Goal: Transaction & Acquisition: Purchase product/service

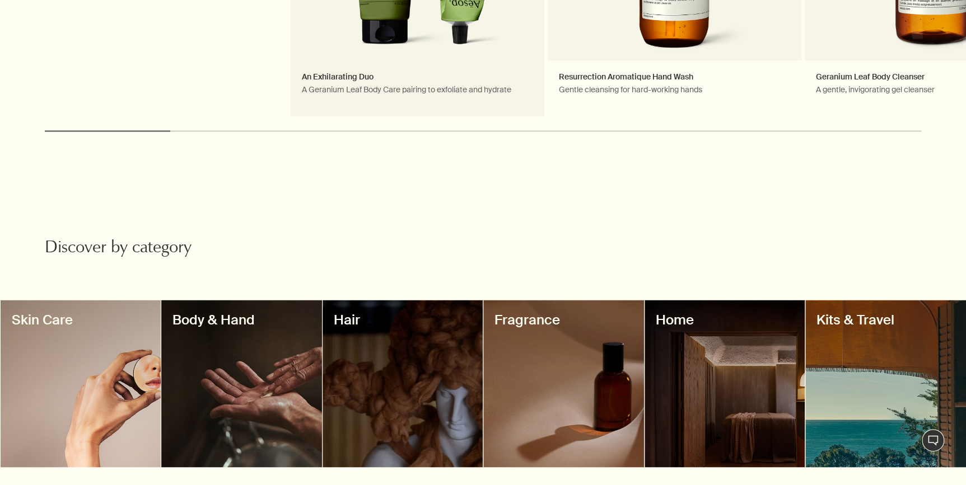
scroll to position [712, 0]
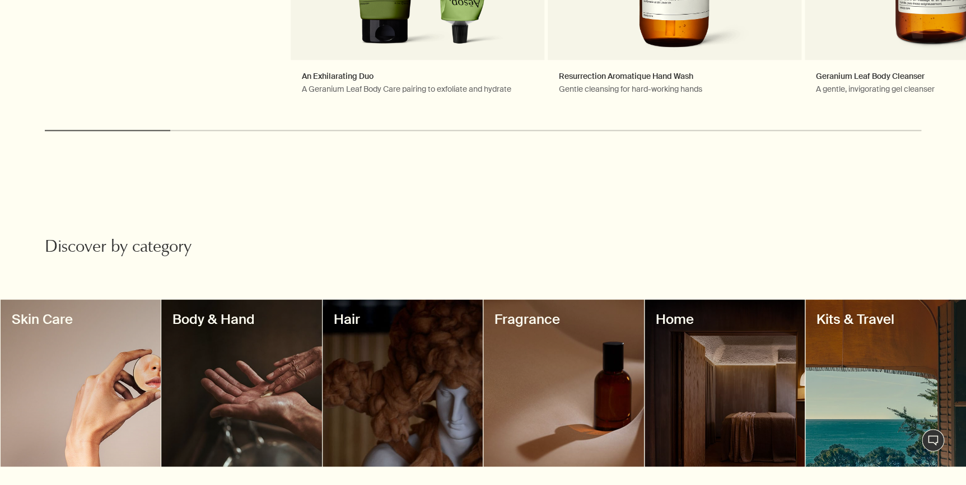
click at [902, 330] on div at bounding box center [885, 383] width 161 height 167
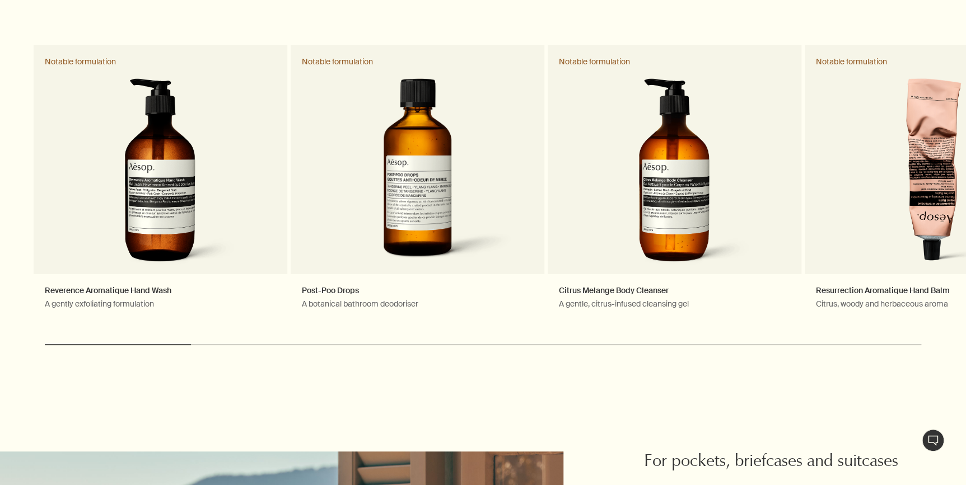
scroll to position [2087, 0]
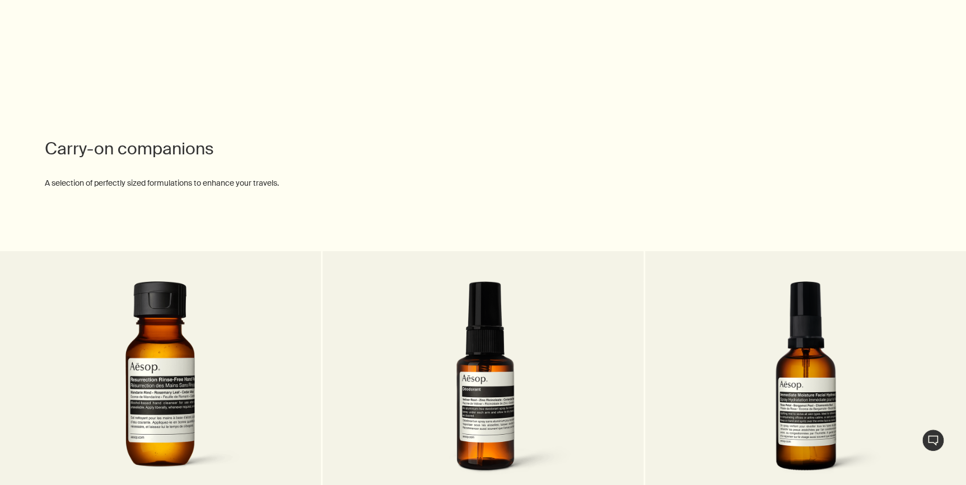
scroll to position [1883, 0]
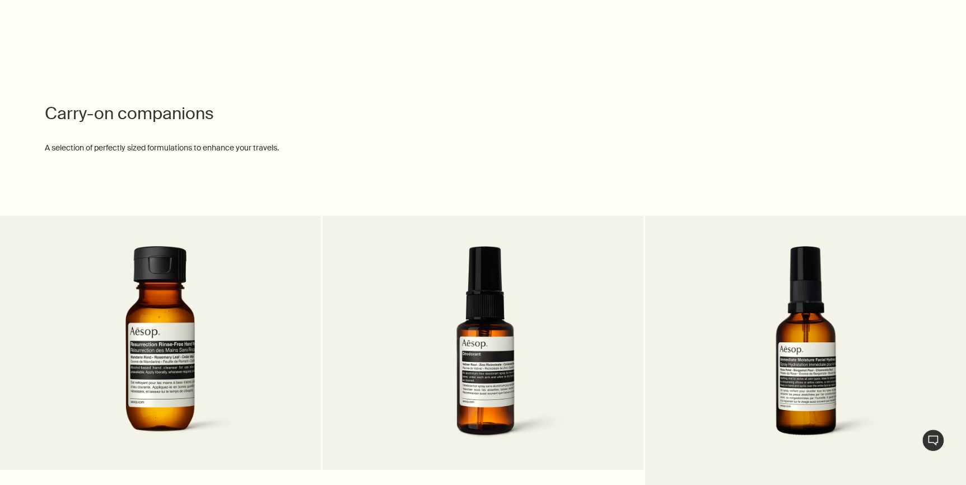
click at [770, 297] on img at bounding box center [805, 349] width 203 height 207
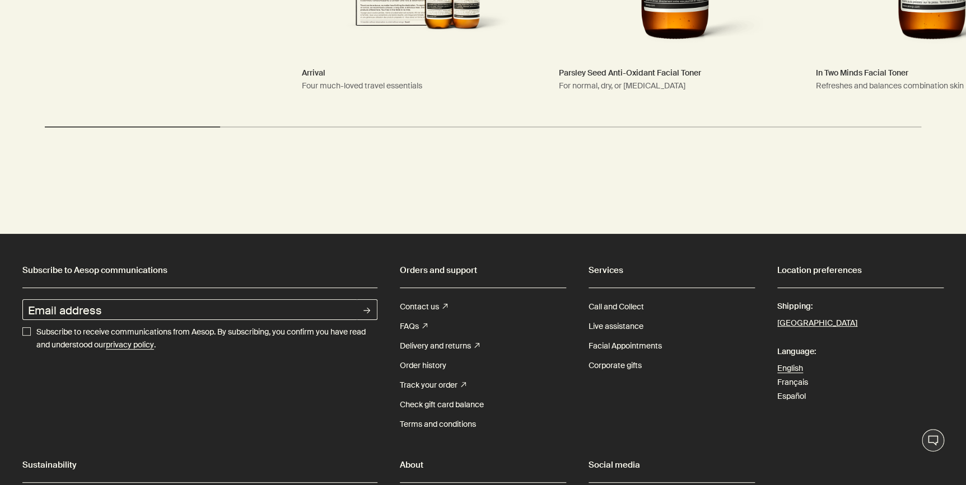
scroll to position [2036, 0]
